Goal: Navigation & Orientation: Find specific page/section

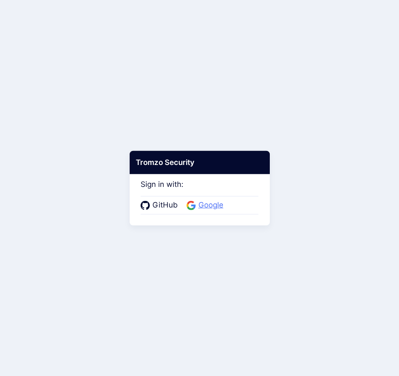
click at [203, 207] on span "Google" at bounding box center [211, 204] width 30 height 11
